Goal: Task Accomplishment & Management: Use online tool/utility

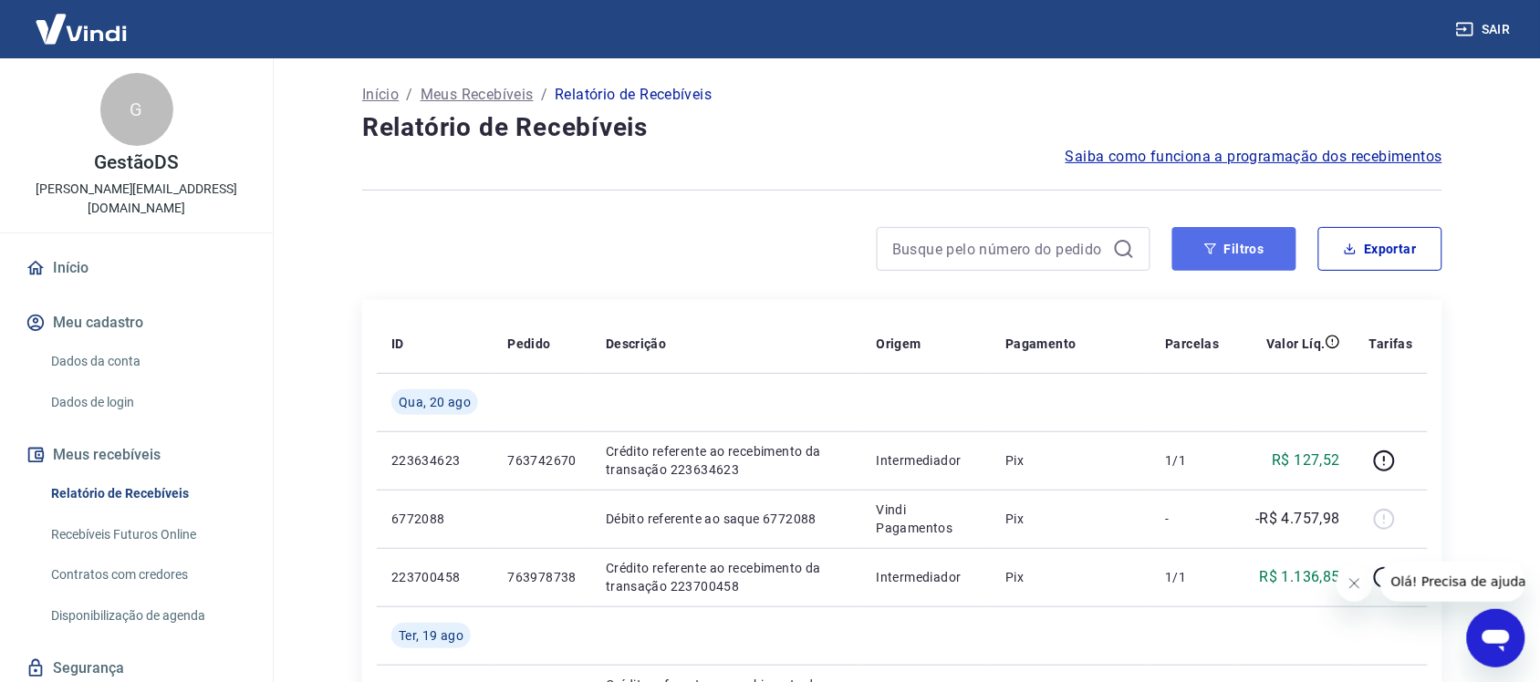
click at [1216, 266] on button "Filtros" at bounding box center [1234, 249] width 124 height 44
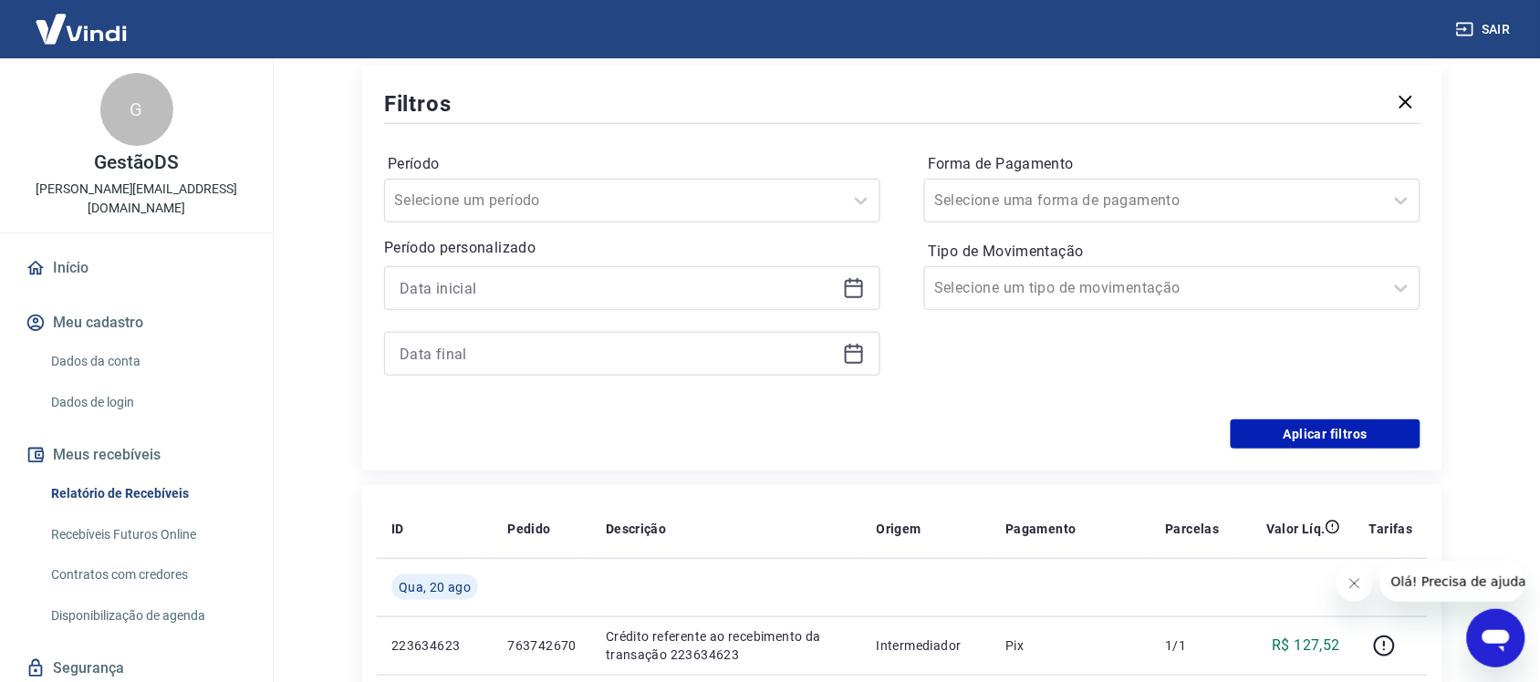
scroll to position [228, 0]
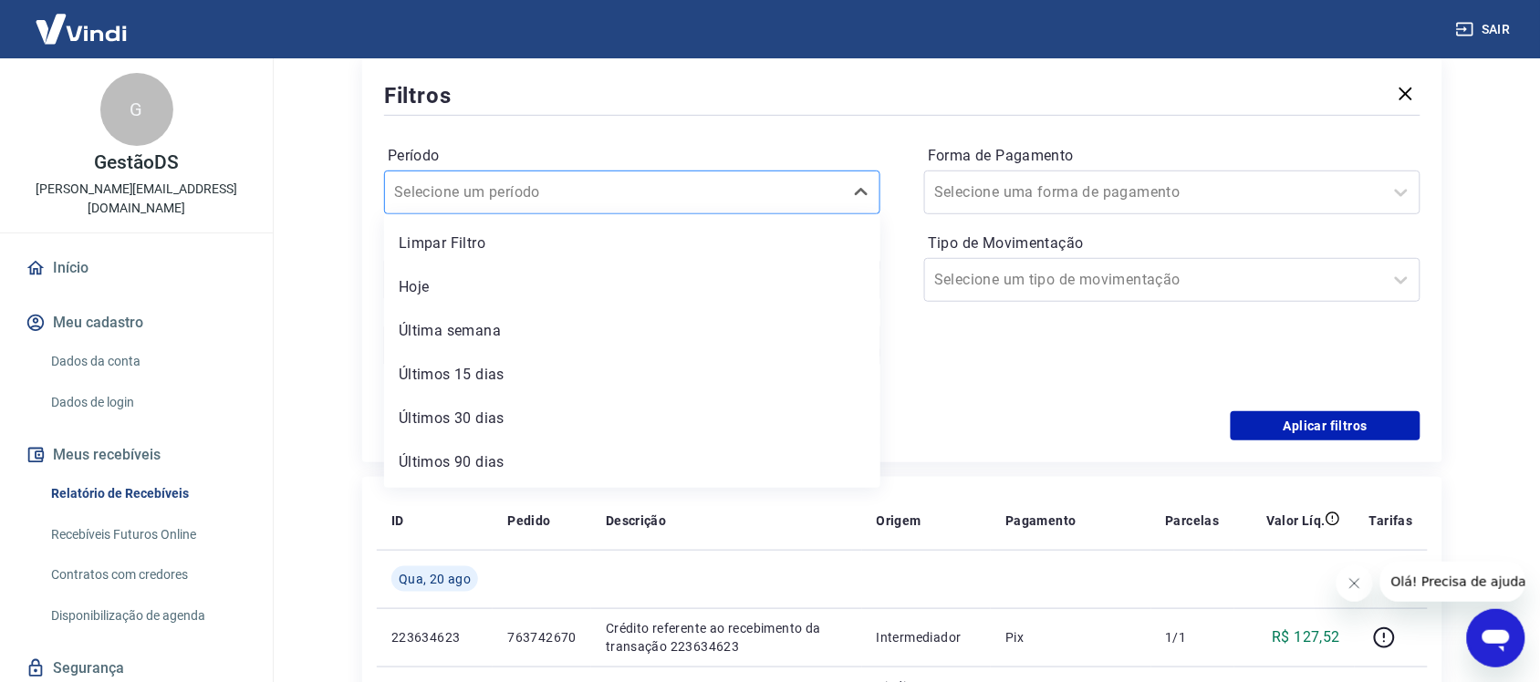
click at [538, 178] on div "Selecione um período" at bounding box center [614, 192] width 458 height 33
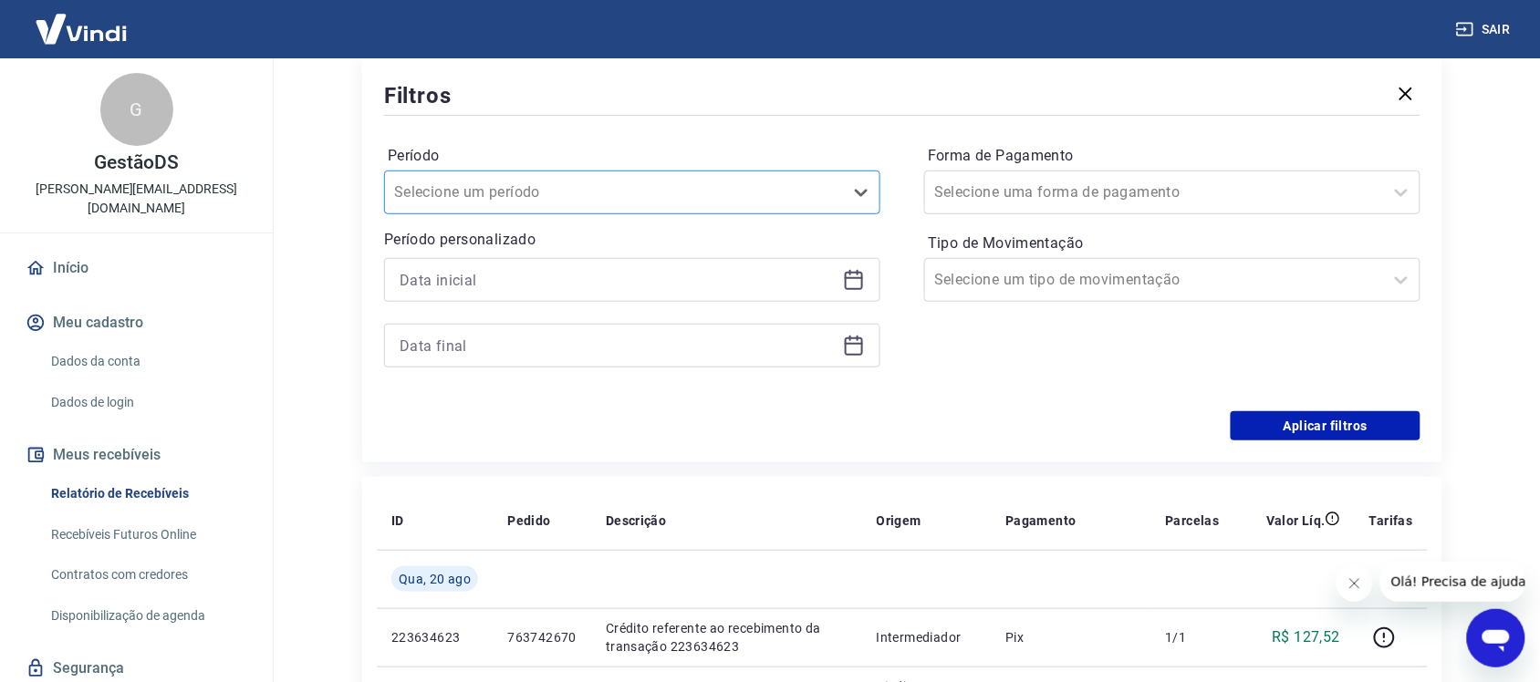
click at [538, 178] on div "Selecione um período" at bounding box center [614, 192] width 458 height 33
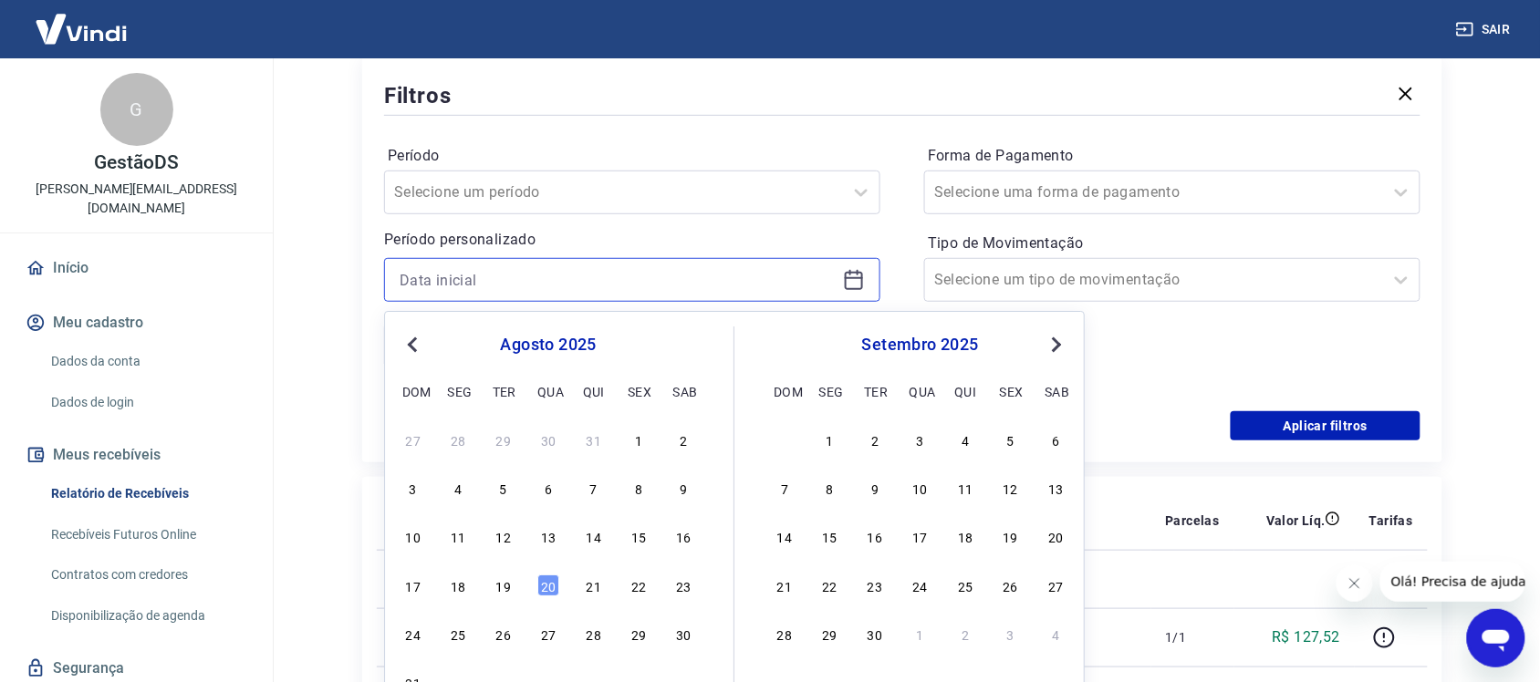
click at [504, 293] on input at bounding box center [618, 279] width 436 height 27
click at [497, 593] on div "19" at bounding box center [504, 586] width 22 height 22
type input "19/08/2025"
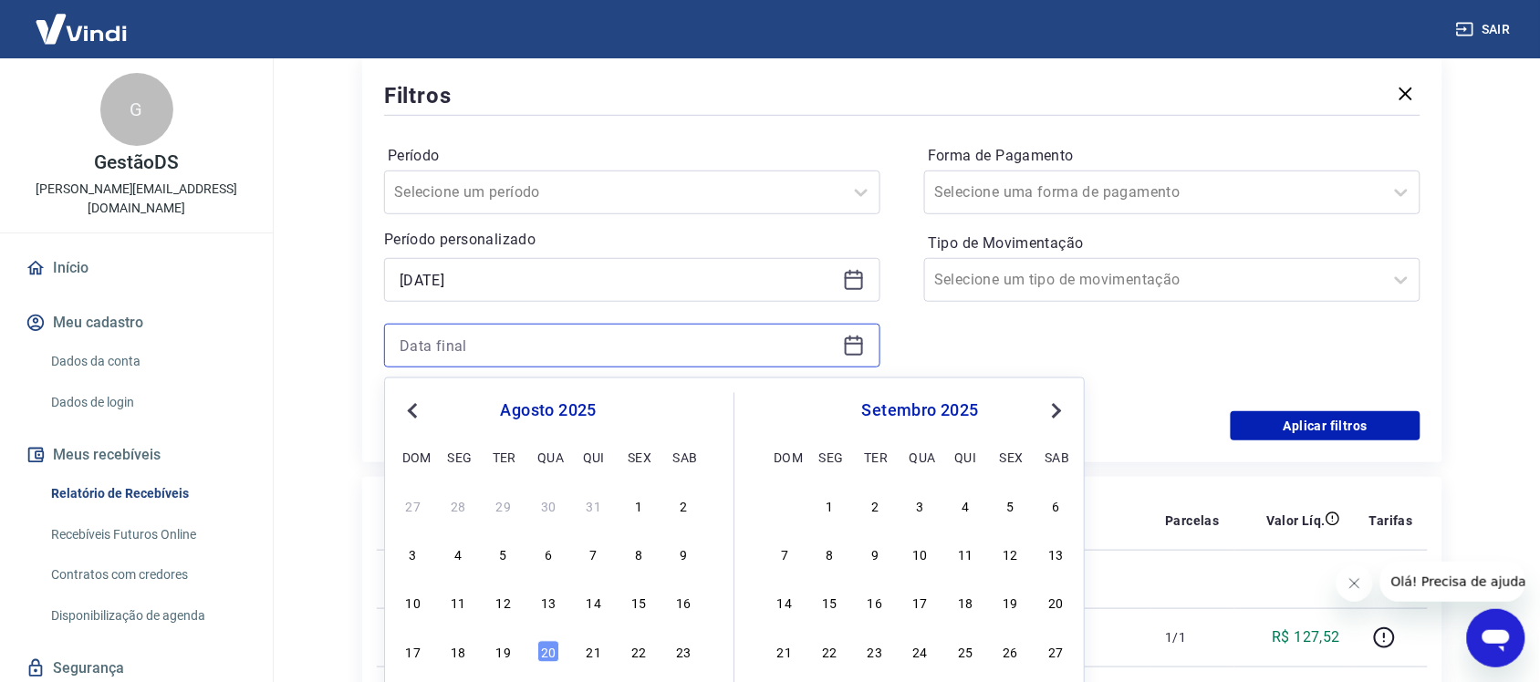
click at [535, 344] on input at bounding box center [618, 345] width 436 height 27
click at [512, 650] on div "19" at bounding box center [504, 652] width 22 height 22
type input "19/08/2025"
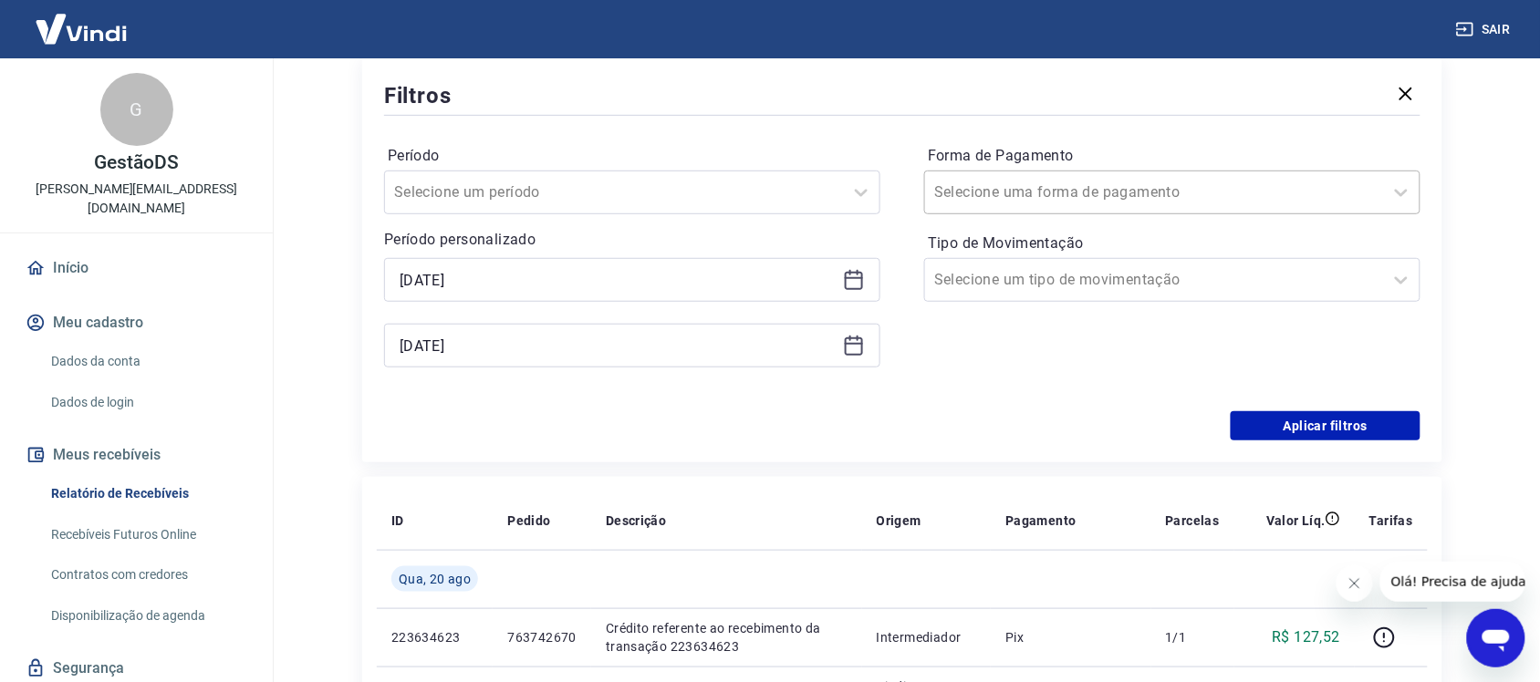
click at [1027, 172] on div "Selecione uma forma de pagamento" at bounding box center [1172, 193] width 496 height 44
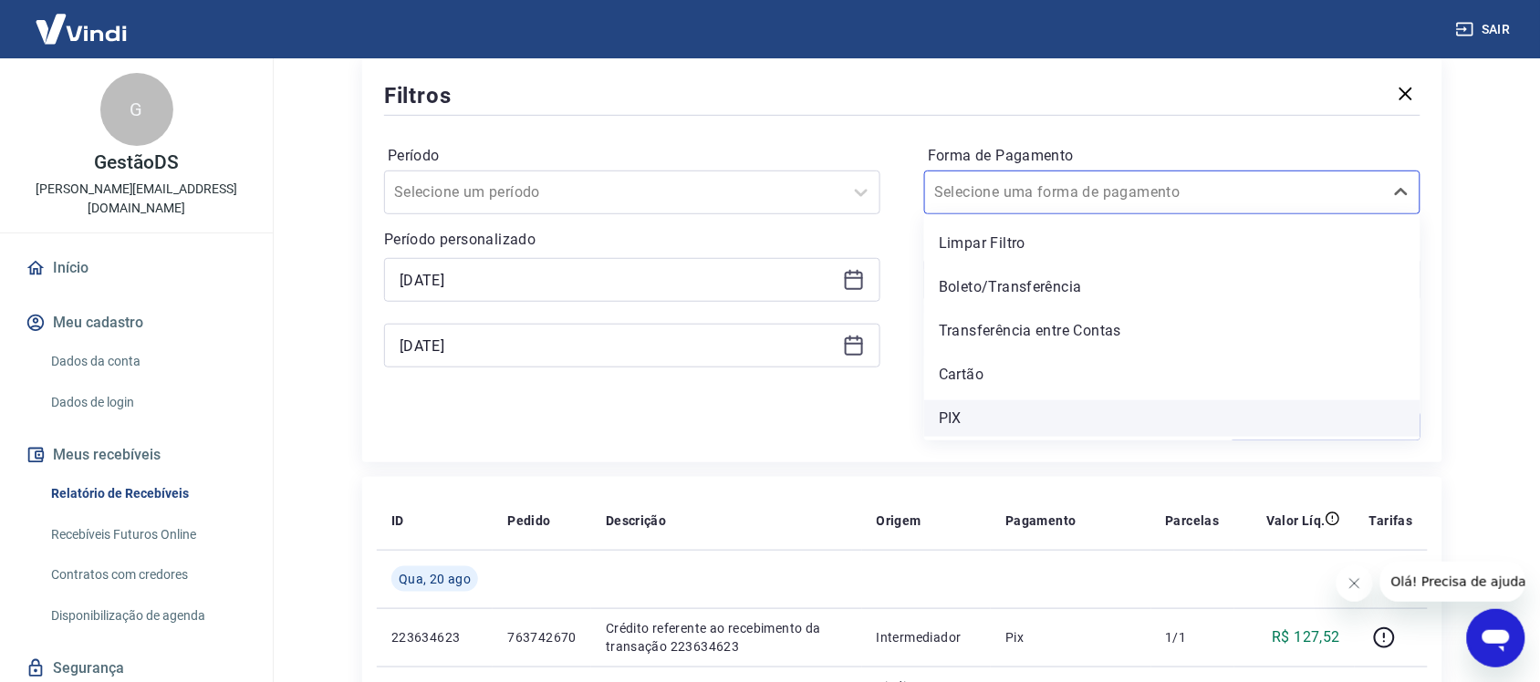
click at [996, 417] on div "PIX" at bounding box center [1172, 419] width 496 height 36
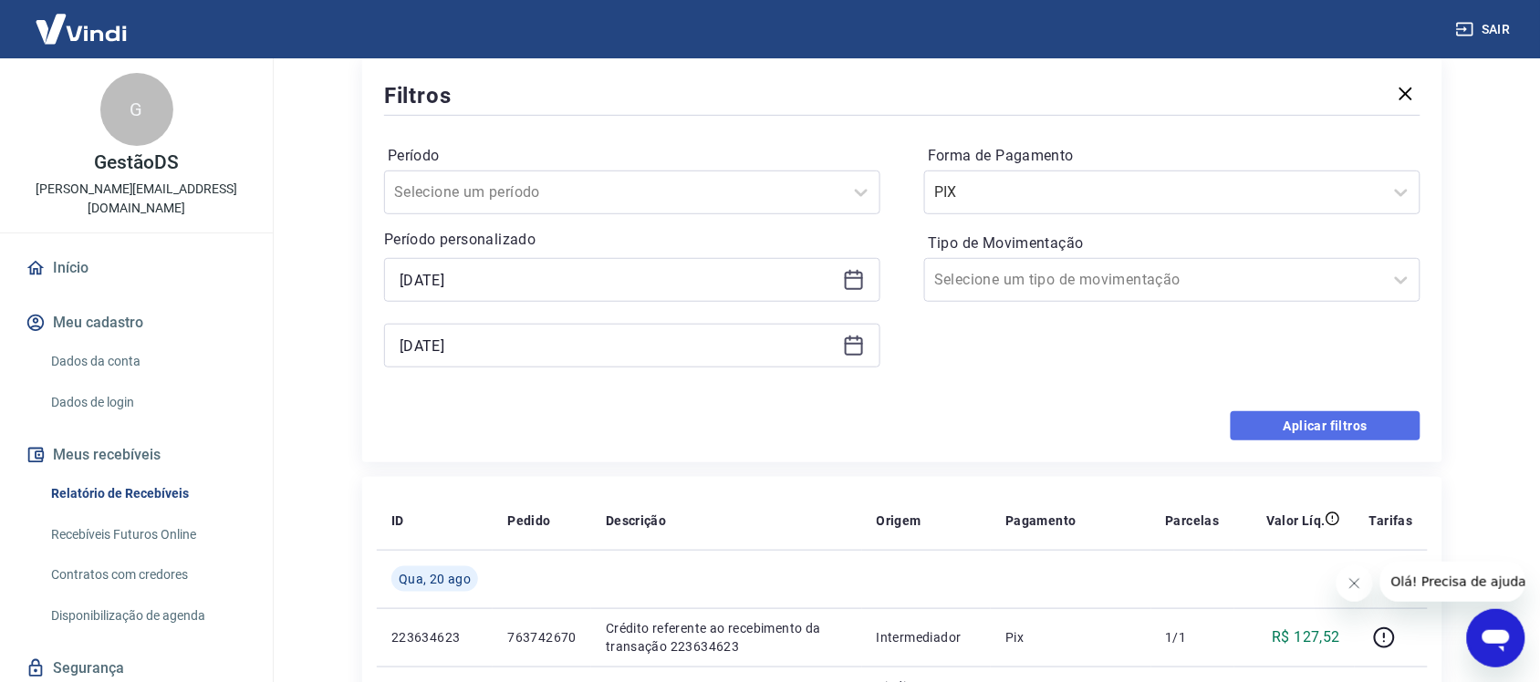
click at [1374, 426] on button "Aplicar filtros" at bounding box center [1326, 425] width 190 height 29
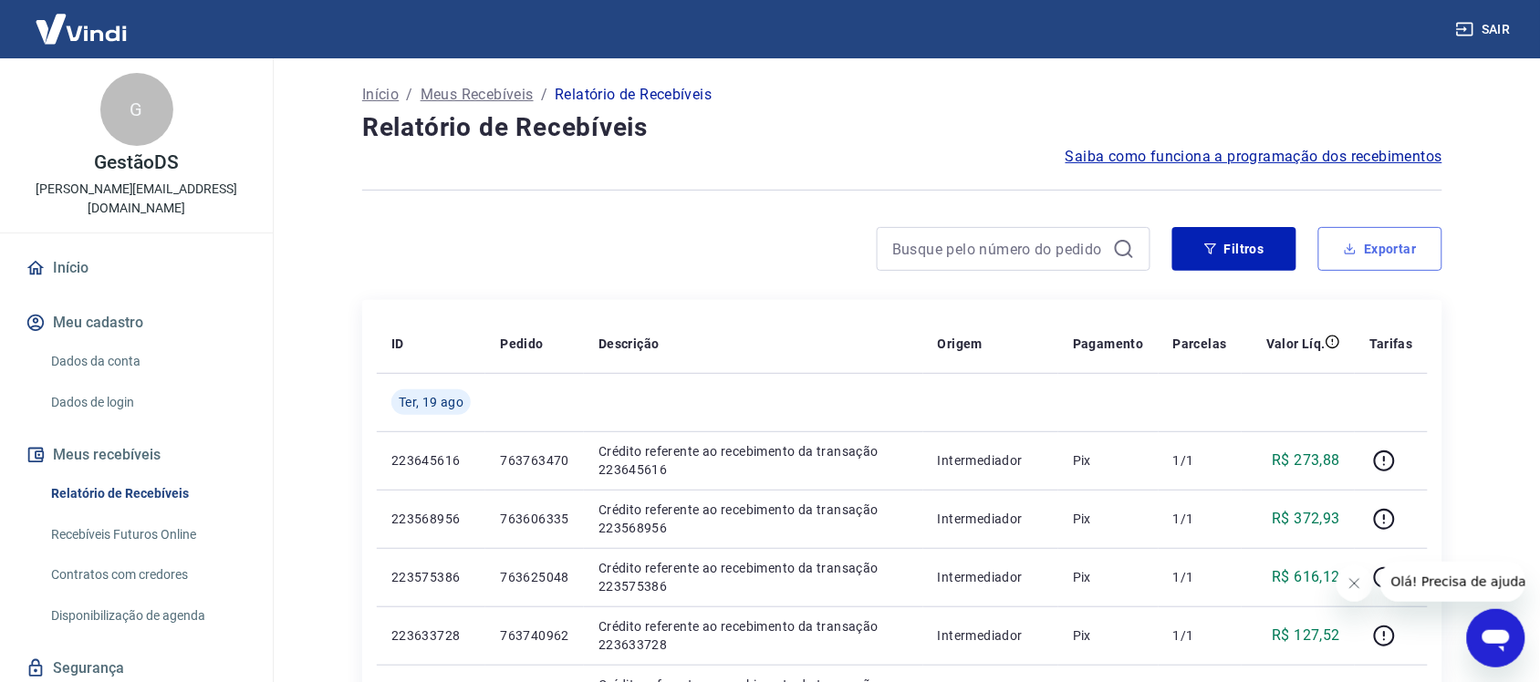
click at [1378, 254] on button "Exportar" at bounding box center [1380, 249] width 124 height 44
type input "19/08/2025"
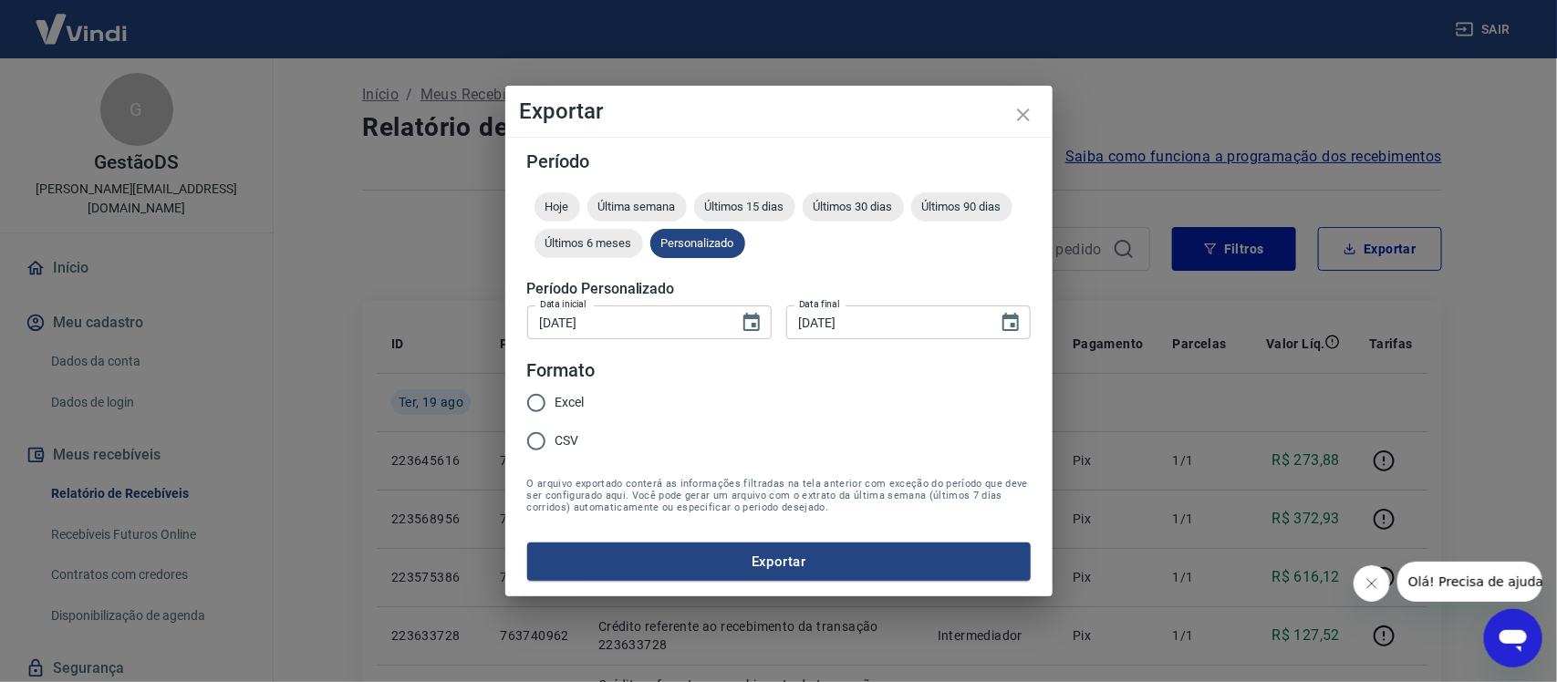
click at [550, 399] on input "Excel" at bounding box center [536, 403] width 38 height 38
radio input "true"
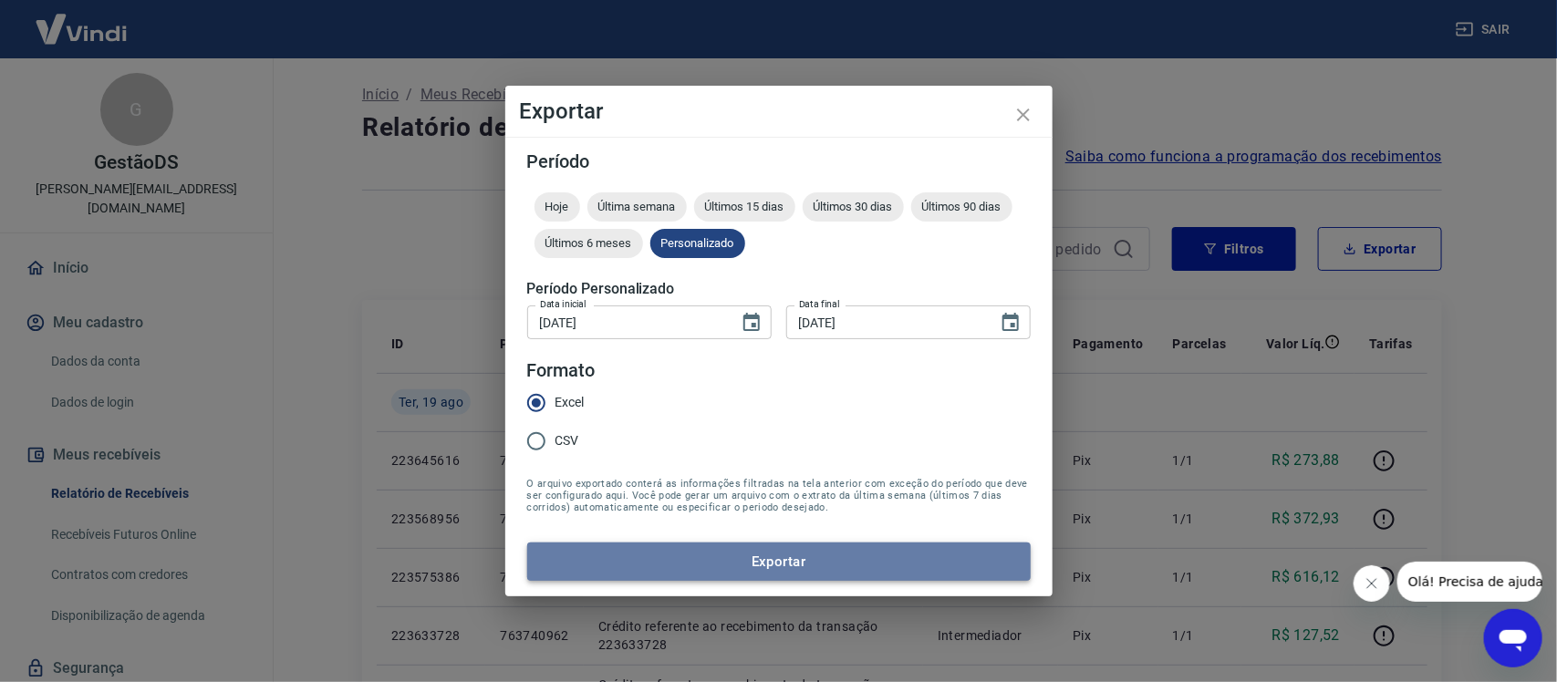
click at [630, 562] on button "Exportar" at bounding box center [779, 562] width 504 height 38
